Goal: Task Accomplishment & Management: Use online tool/utility

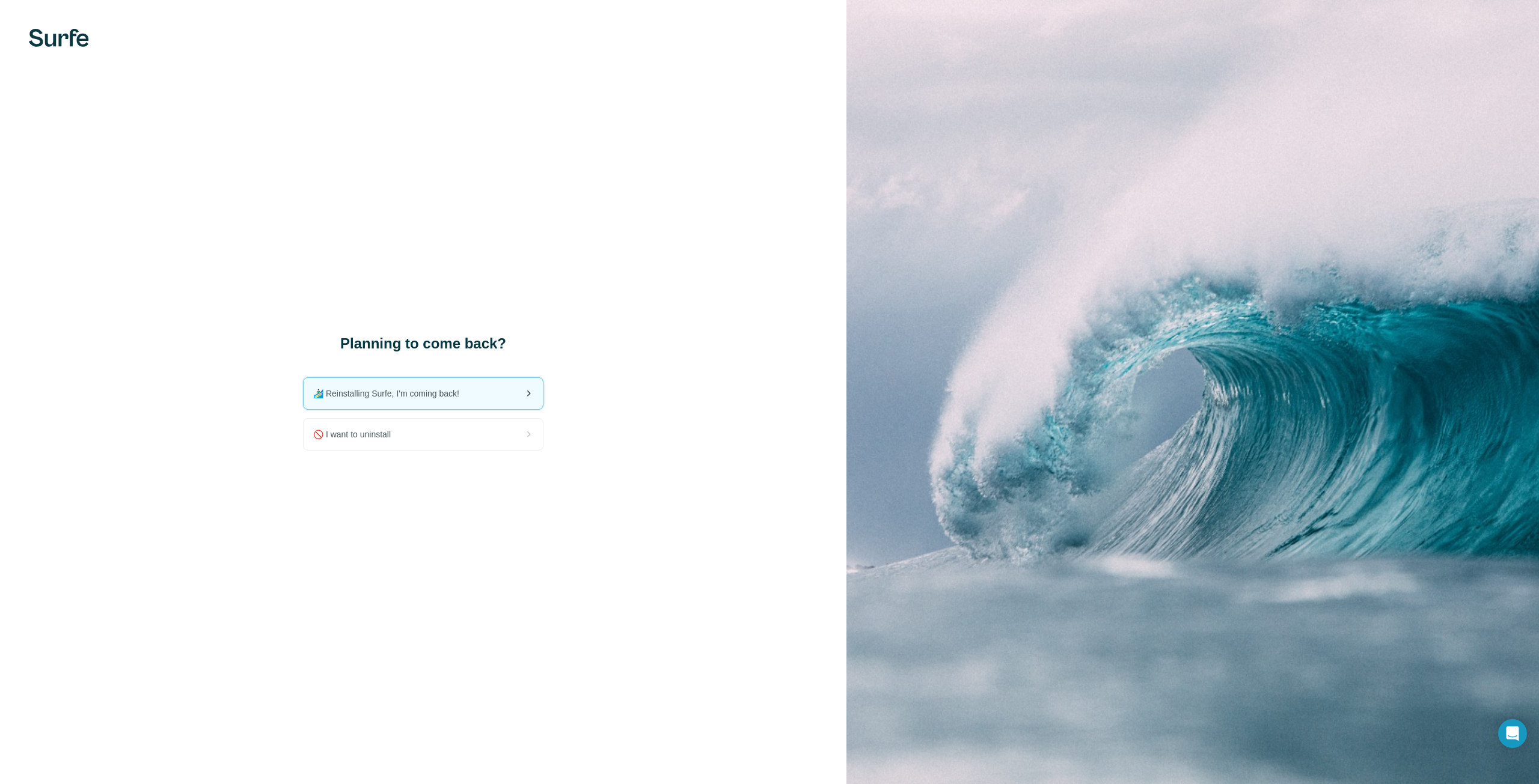
click at [465, 393] on span "🏄🏻‍♂️ Reinstalling Surfe, I'm coming back!" at bounding box center [391, 393] width 156 height 12
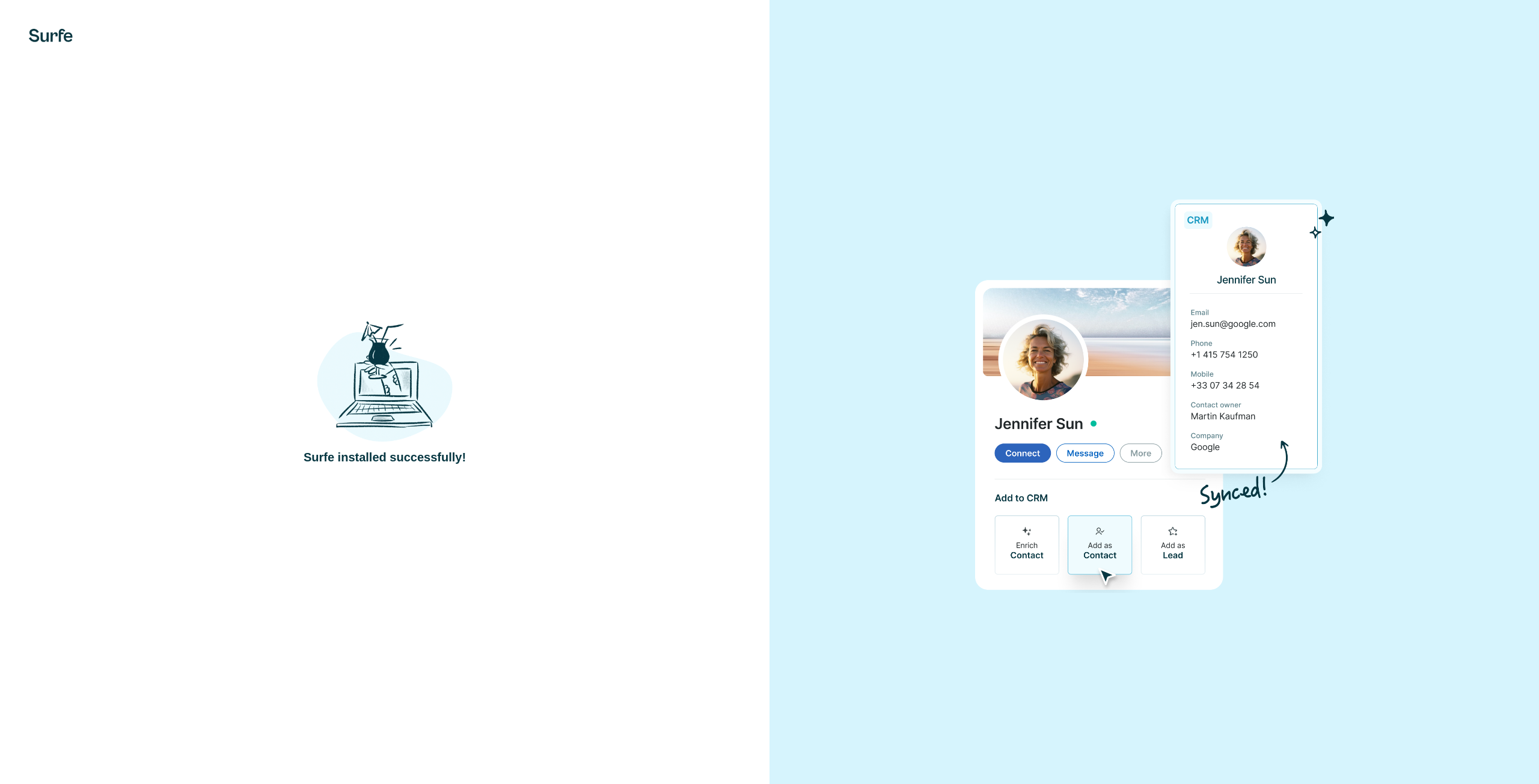
click at [892, 143] on div at bounding box center [1154, 392] width 770 height 784
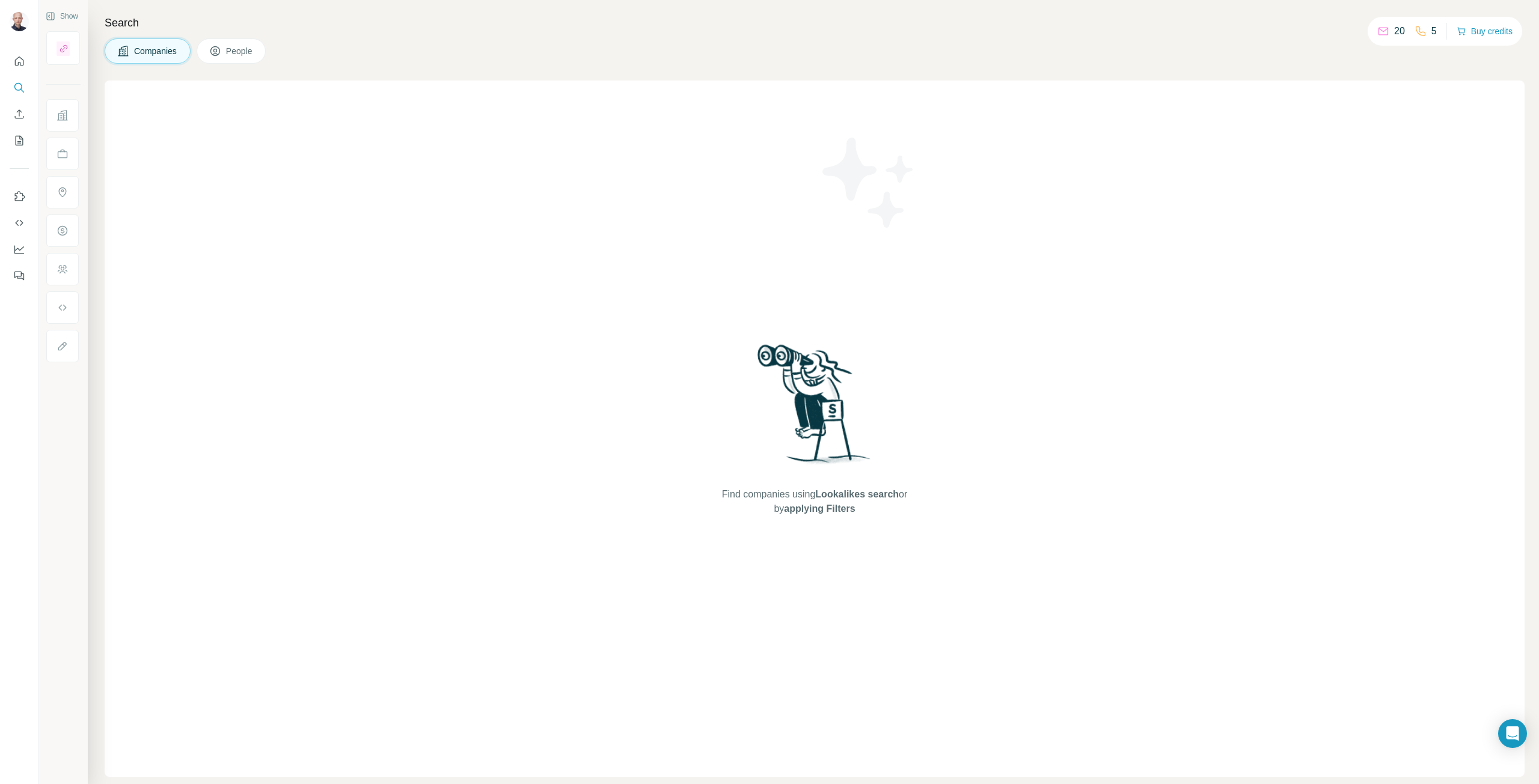
click at [240, 51] on span "People" at bounding box center [239, 51] width 27 height 12
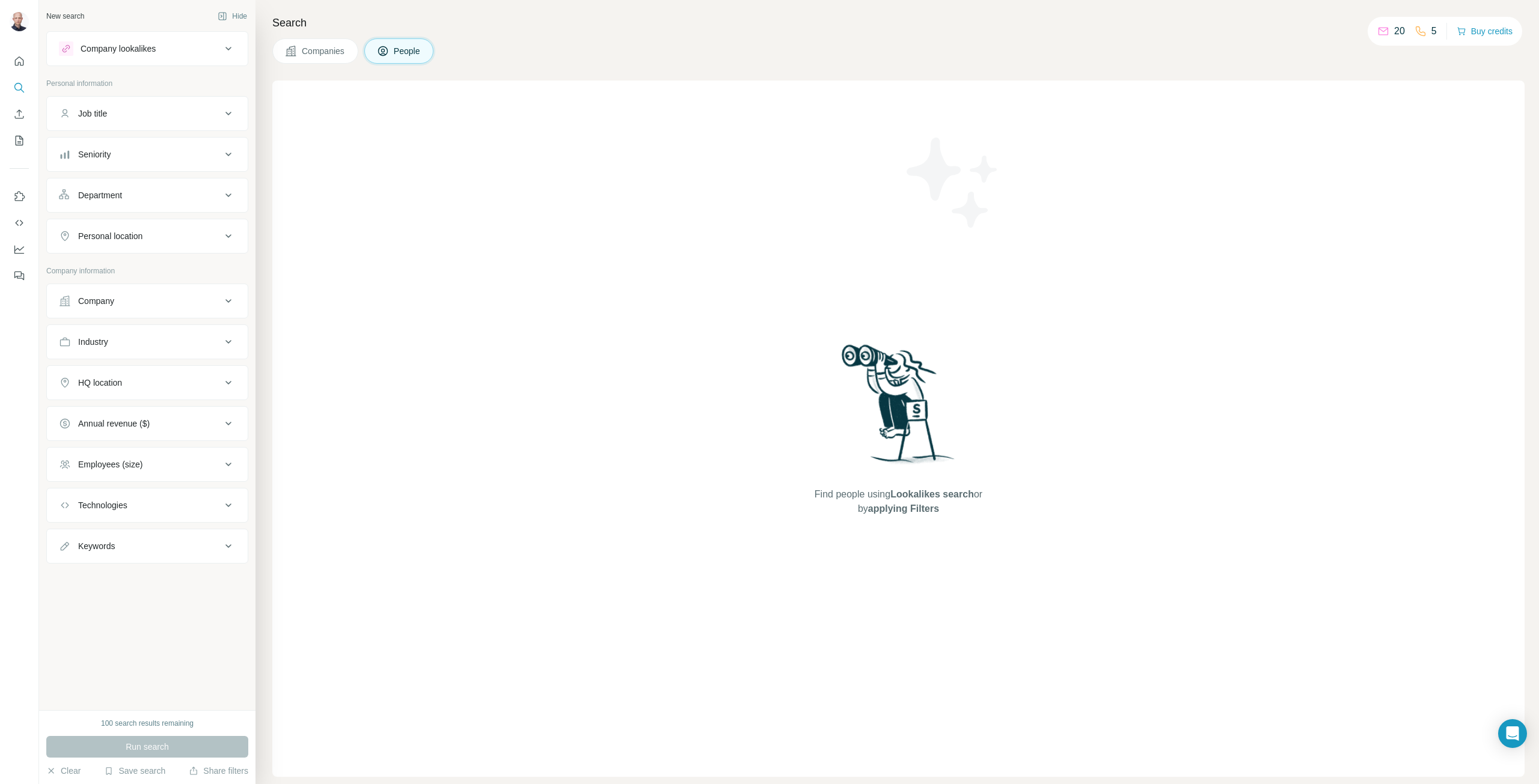
click at [313, 50] on span "Companies" at bounding box center [324, 51] width 44 height 12
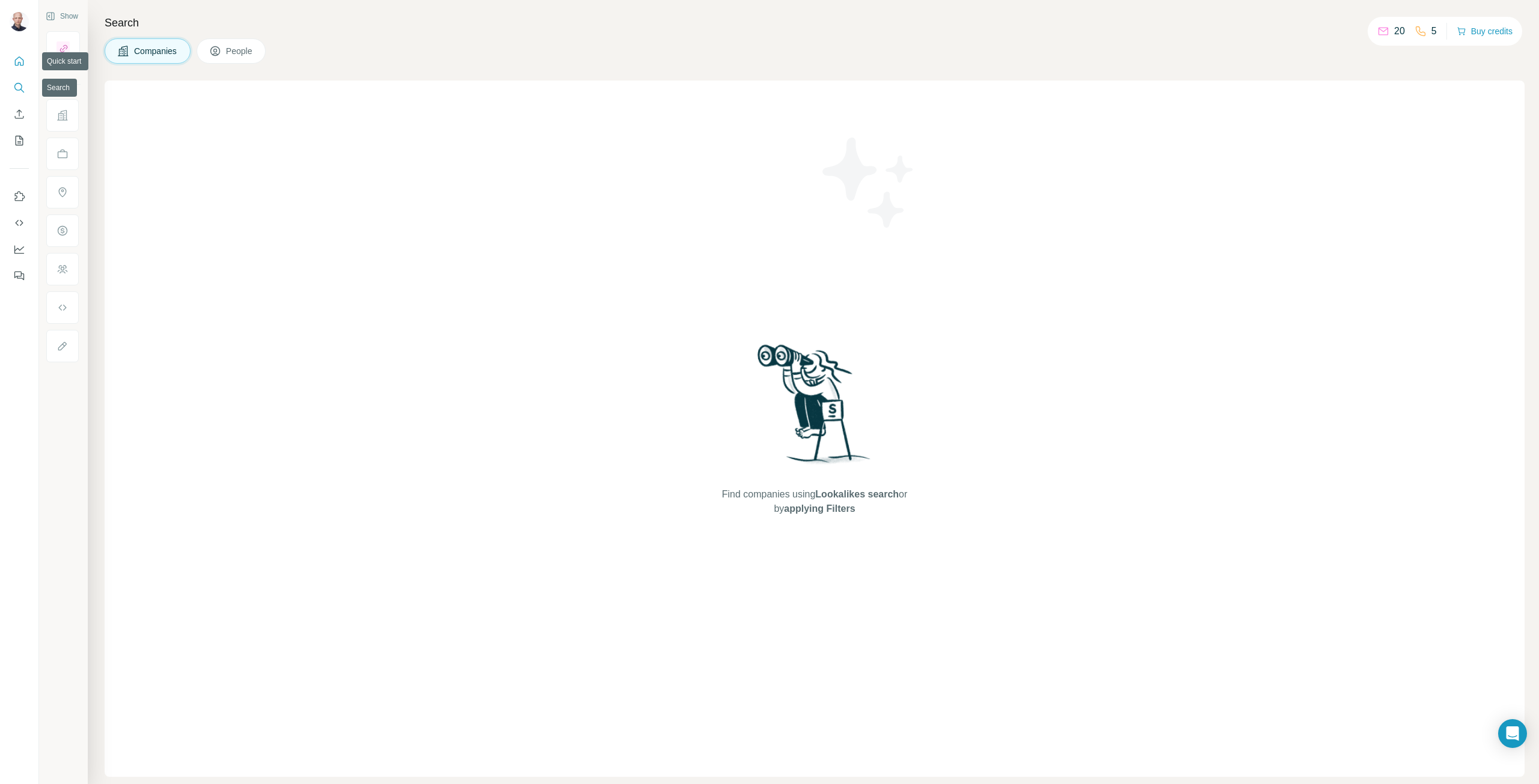
click at [21, 60] on icon "Quick start" at bounding box center [19, 61] width 12 height 12
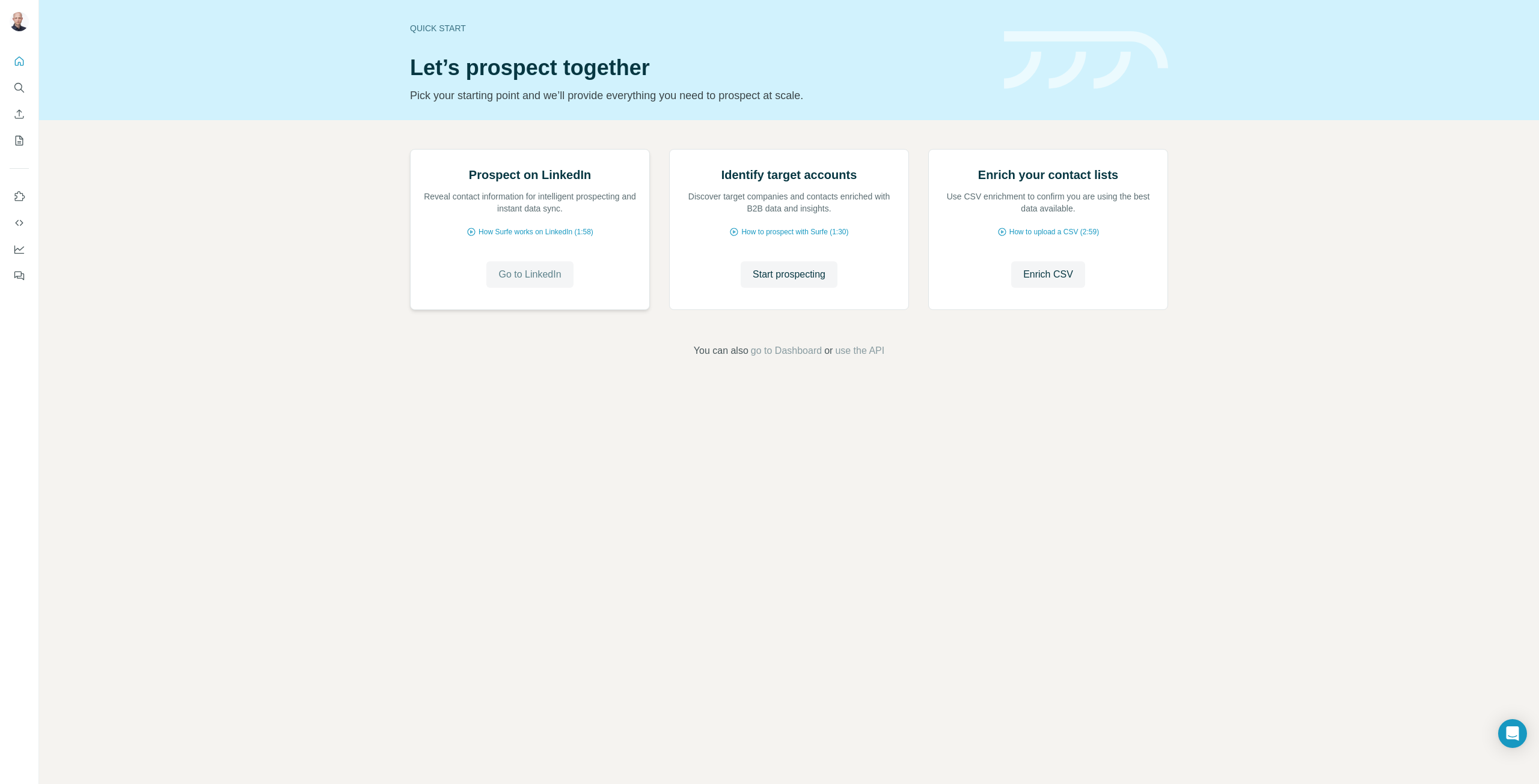
click at [549, 282] on span "Go to LinkedIn" at bounding box center [529, 274] width 62 height 14
